Goal: Task Accomplishment & Management: Use online tool/utility

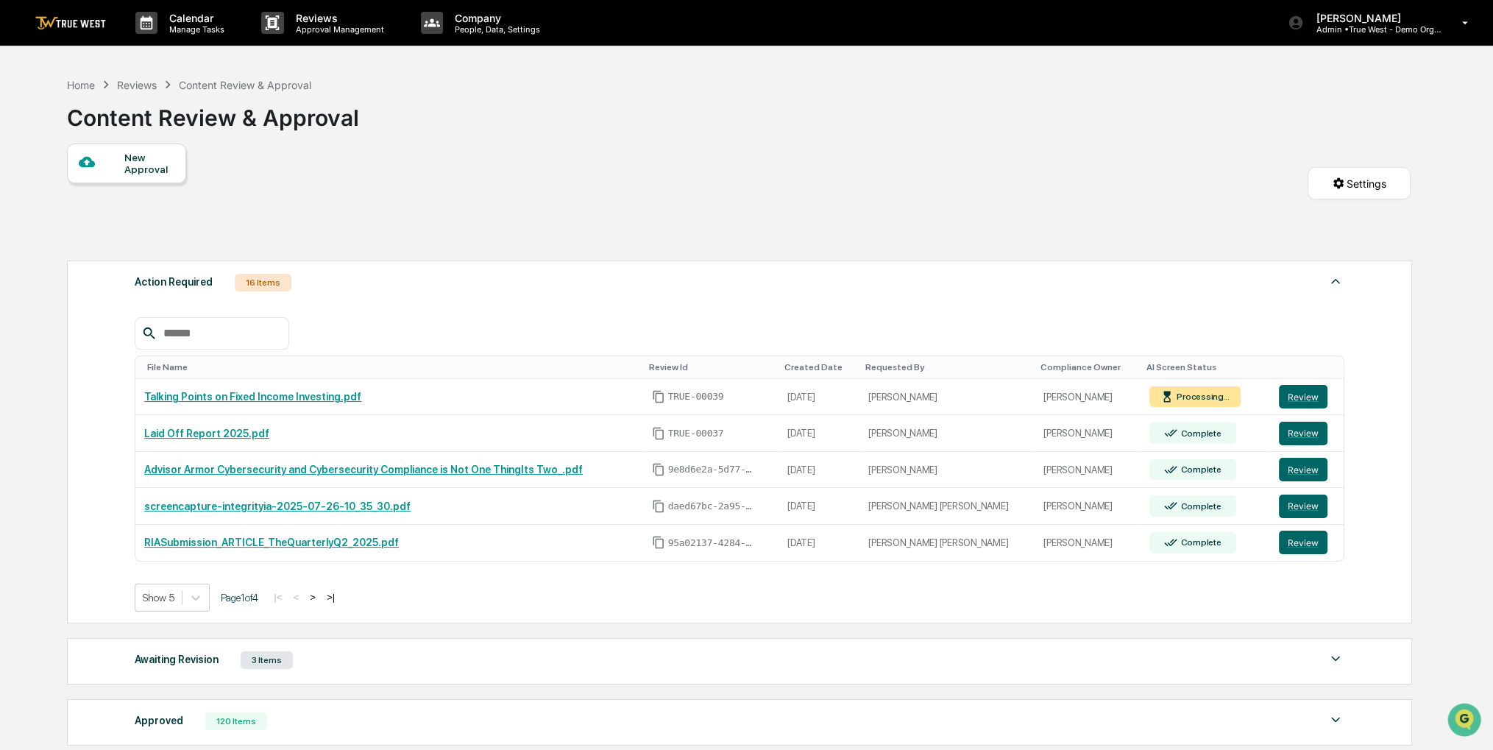
click at [891, 30] on div "Calendar Manage Tasks Reviews Approval Management Company People, Data, Setting…" at bounding box center [746, 23] width 1493 height 46
click at [82, 88] on div "Home" at bounding box center [81, 85] width 28 height 13
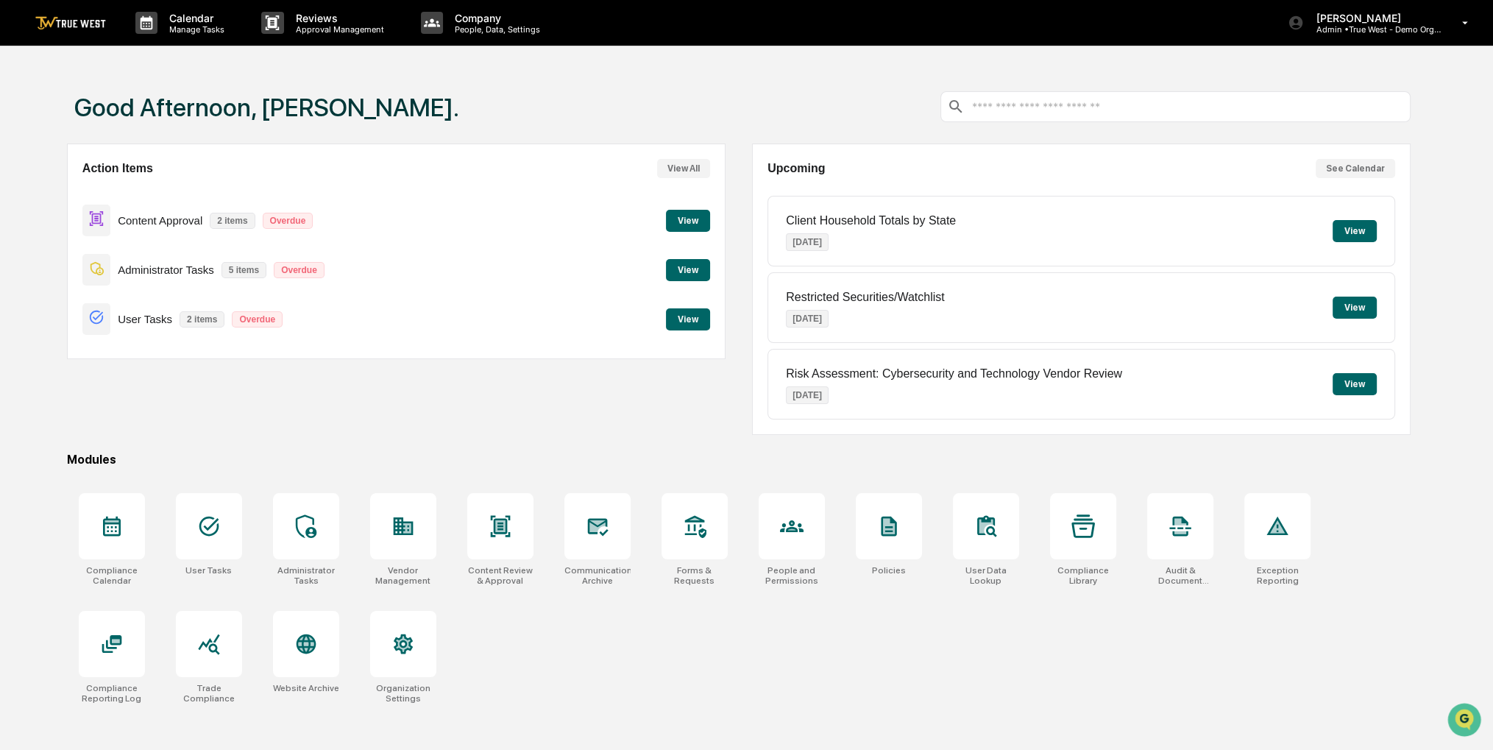
click at [673, 221] on button "View" at bounding box center [688, 221] width 44 height 22
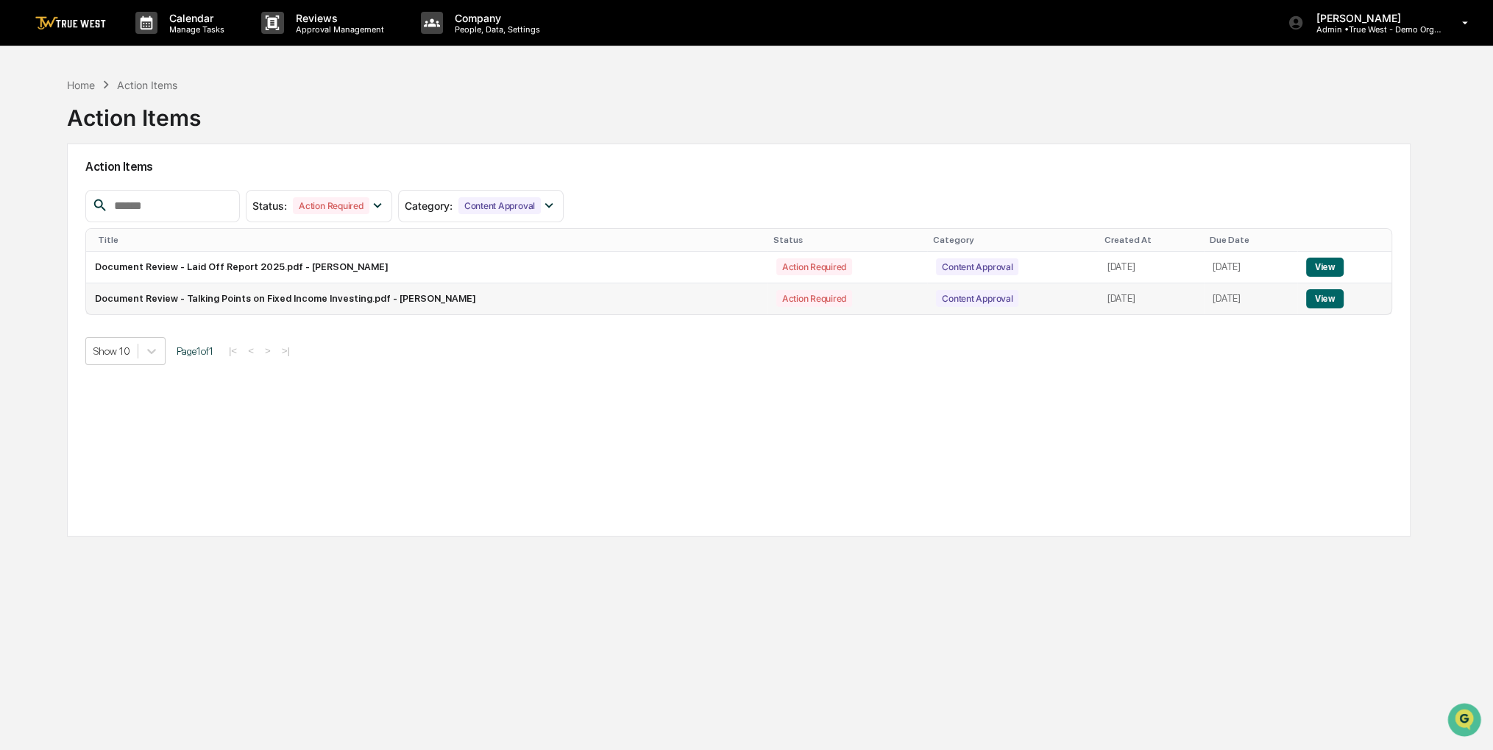
click at [1321, 305] on button "View" at bounding box center [1325, 298] width 38 height 19
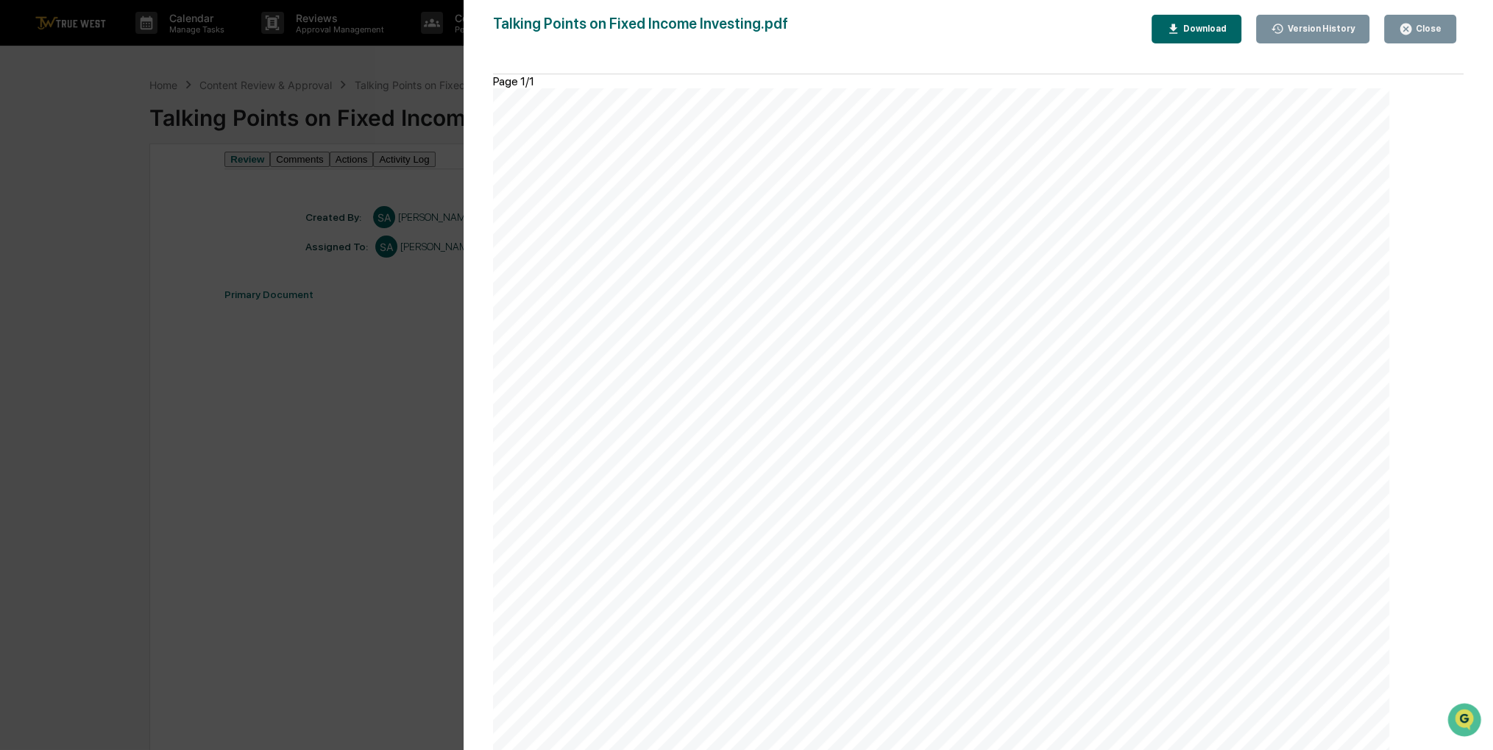
scroll to position [519, 0]
drag, startPoint x: 258, startPoint y: 299, endPoint x: 250, endPoint y: 260, distance: 39.1
click at [250, 260] on div "Version History [DATE] 08:12 PM [PERSON_NAME] Talking Points on Fixed Income In…" at bounding box center [746, 375] width 1493 height 750
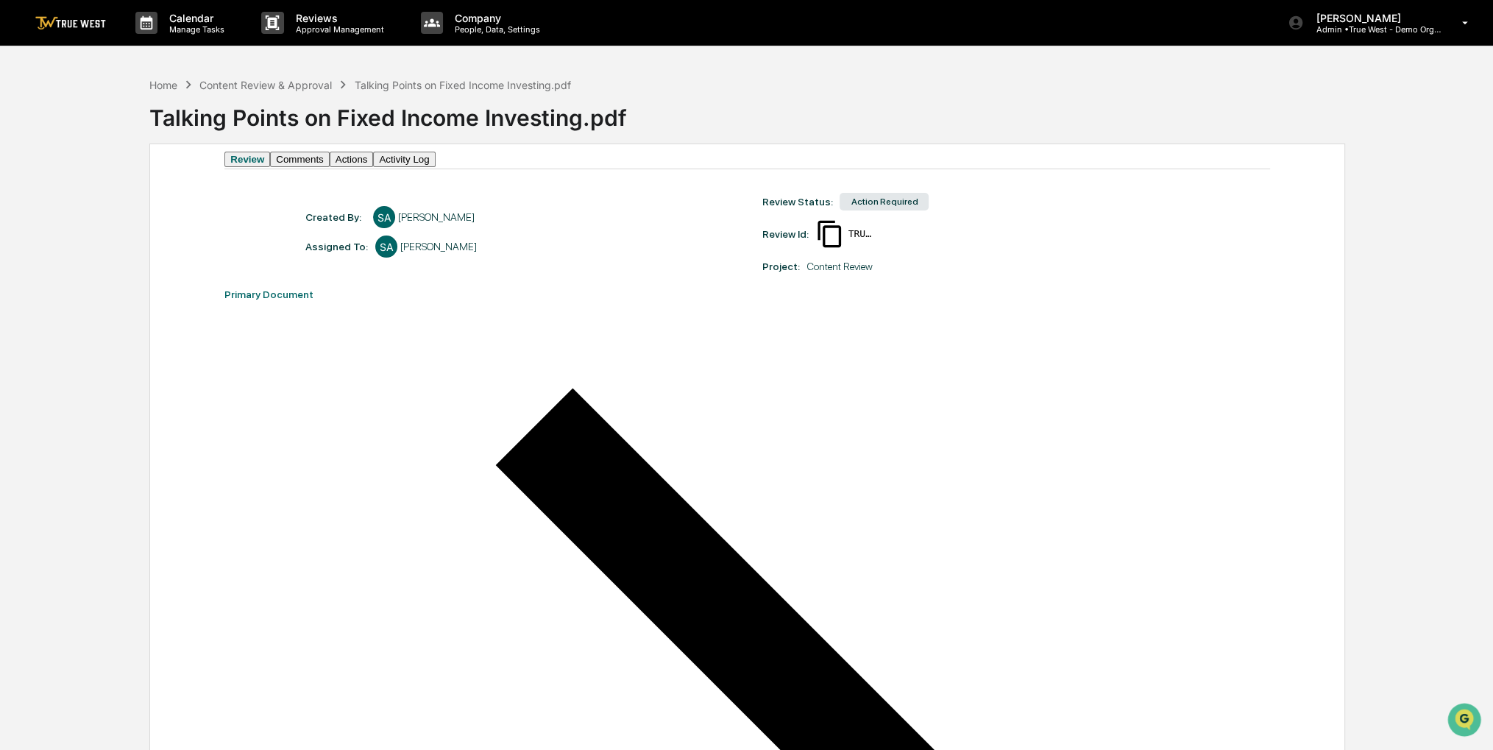
click at [374, 167] on button "Actions" at bounding box center [352, 159] width 44 height 15
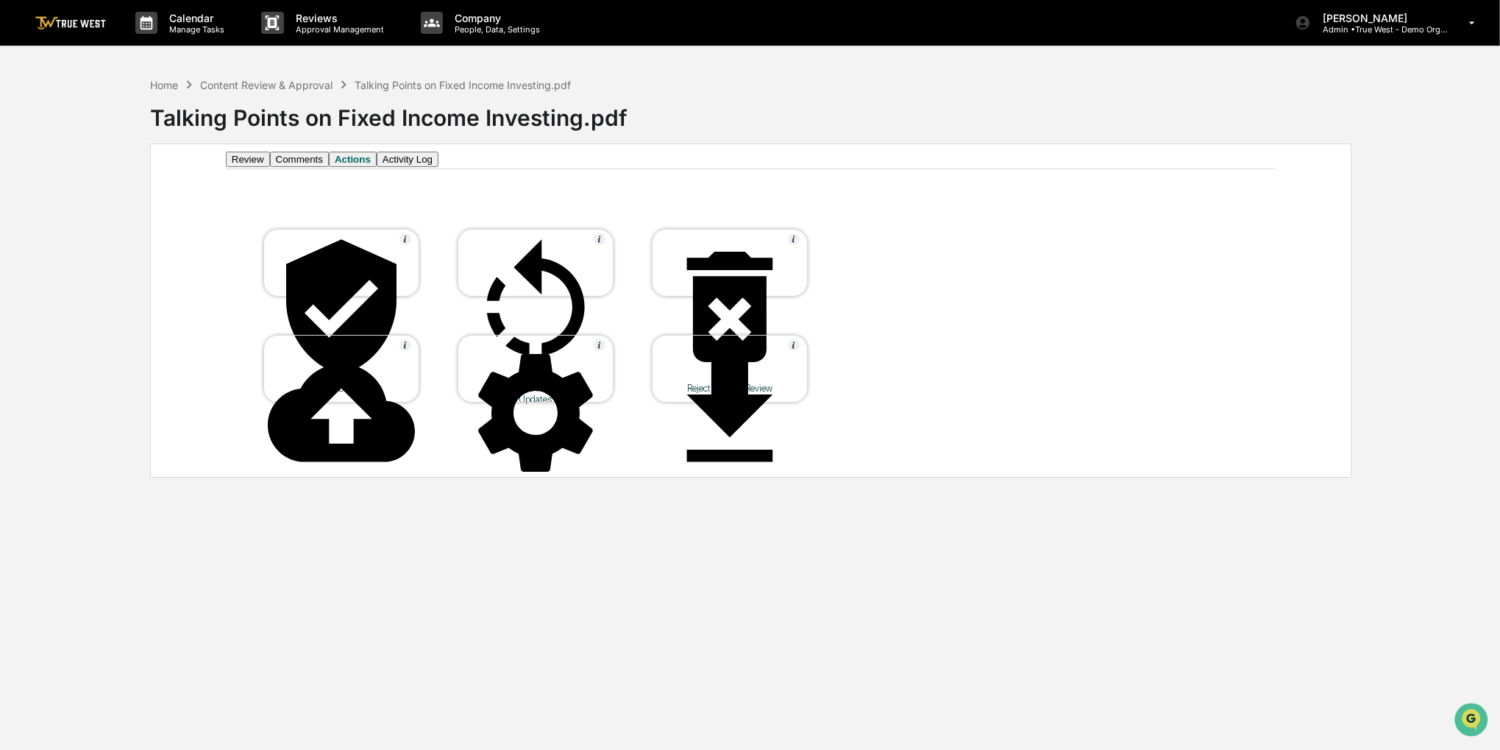
click at [372, 266] on div at bounding box center [341, 307] width 147 height 149
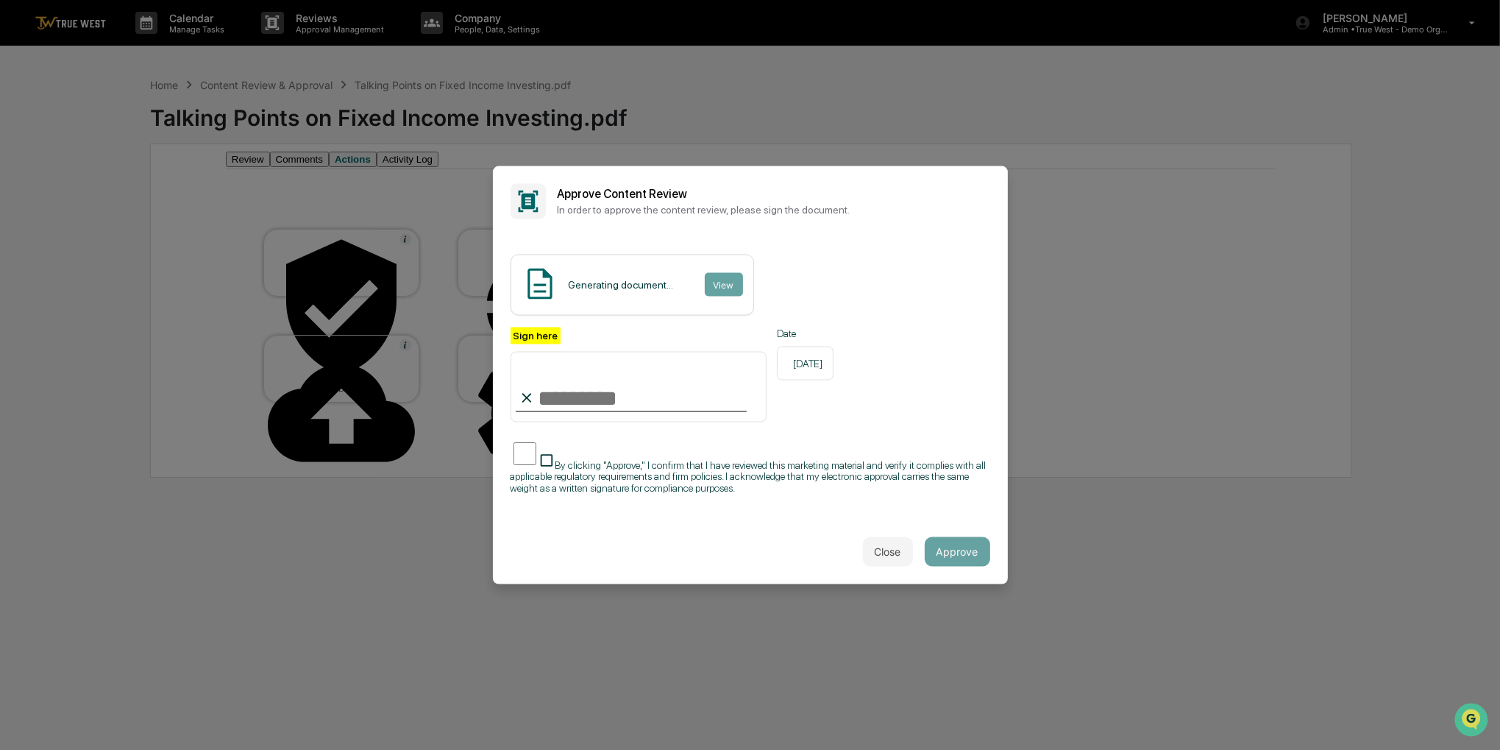
click at [580, 373] on input "Sign here" at bounding box center [639, 387] width 257 height 71
type input "**********"
click at [608, 459] on span "By clicking "Approve," I confirm that I have reviewed this marketing material a…" at bounding box center [748, 476] width 475 height 35
click at [958, 560] on button "Approve" at bounding box center [957, 551] width 65 height 29
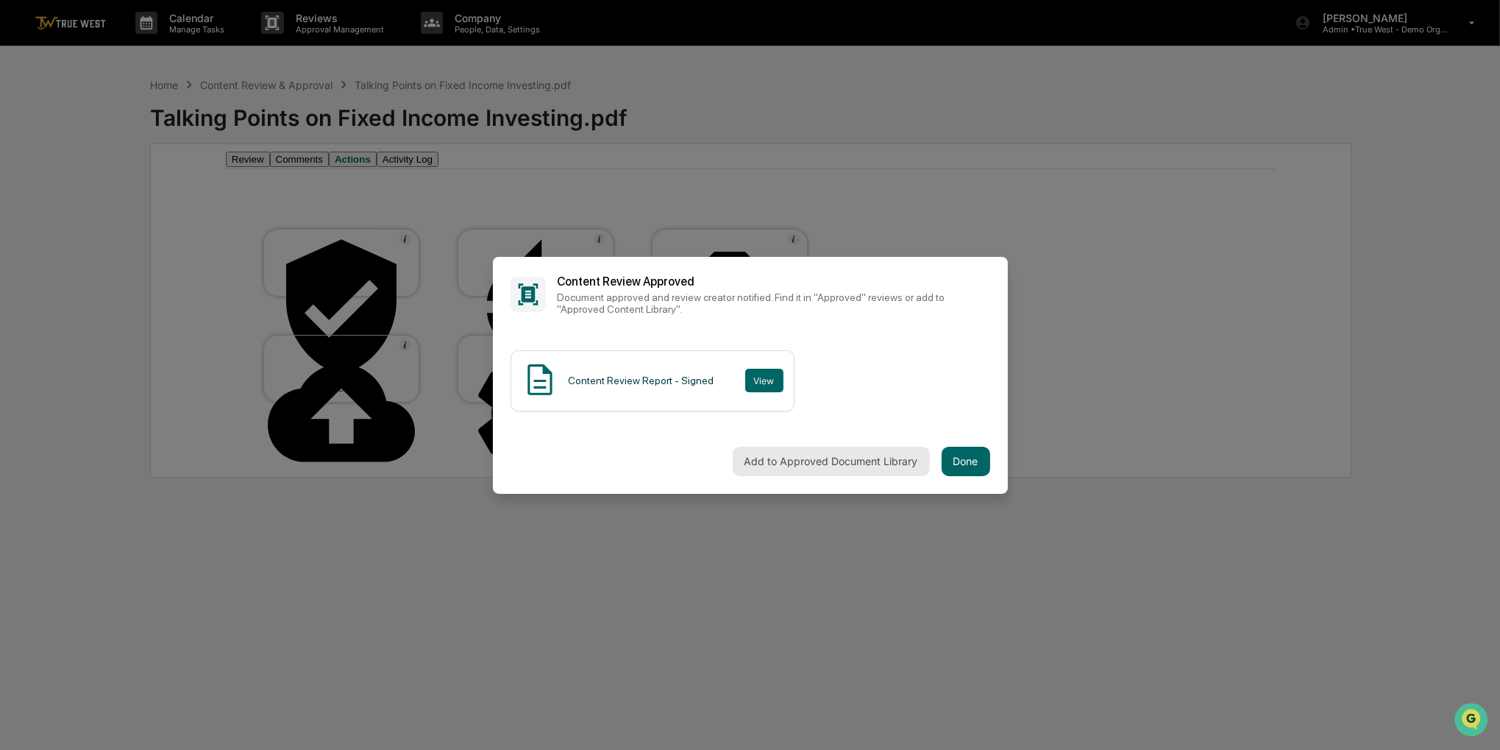
click at [884, 450] on button "Add to Approved Document Library" at bounding box center [831, 461] width 197 height 29
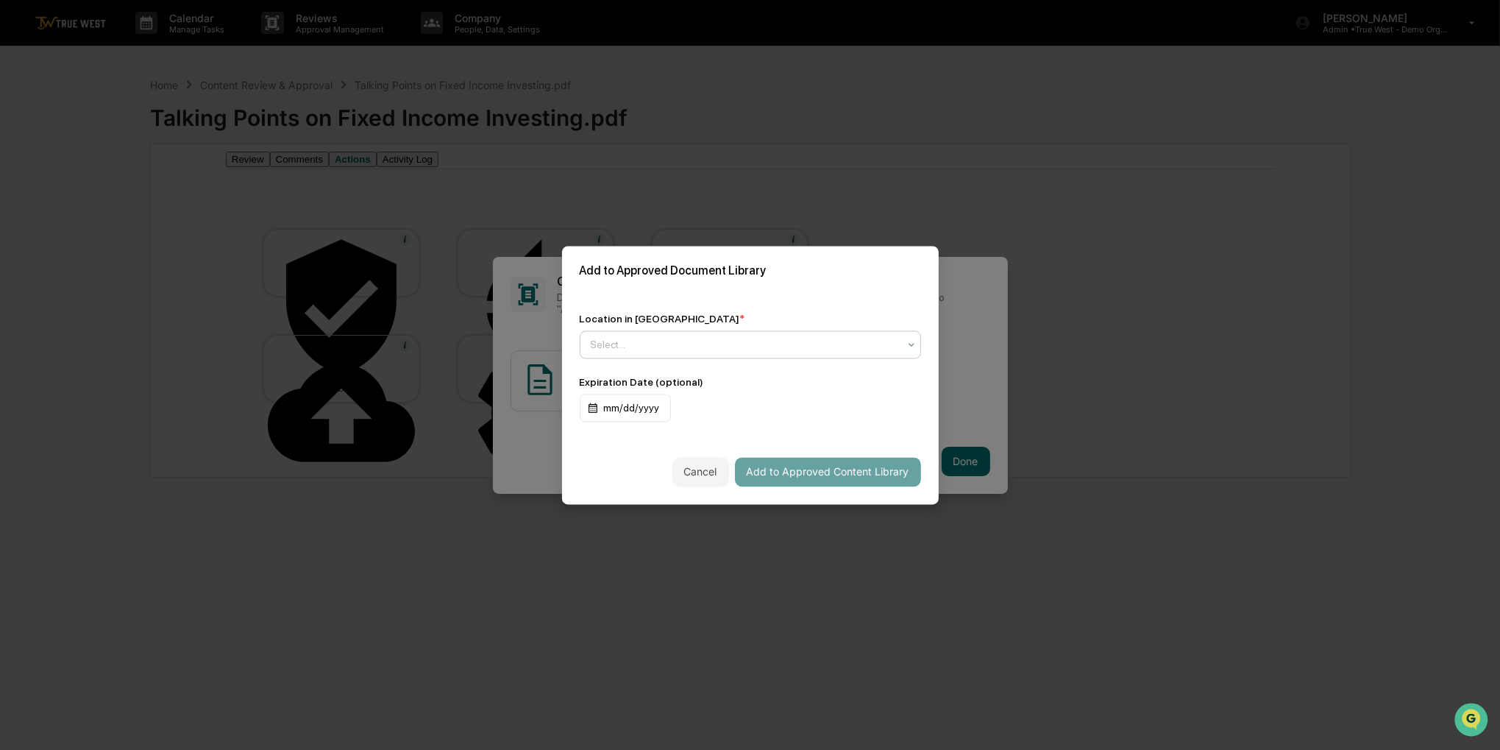
click at [823, 351] on div "Select..." at bounding box center [750, 344] width 341 height 28
click at [795, 475] on button "Add to Approved Content Library" at bounding box center [828, 471] width 186 height 29
